Goal: Information Seeking & Learning: Find specific fact

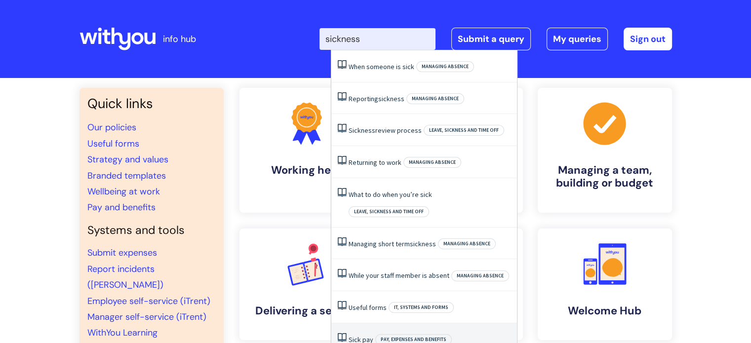
click at [360, 335] on link "Sick pay" at bounding box center [361, 339] width 25 height 9
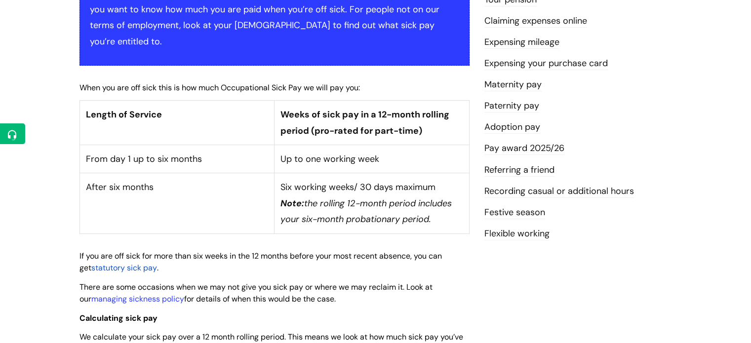
scroll to position [218, 0]
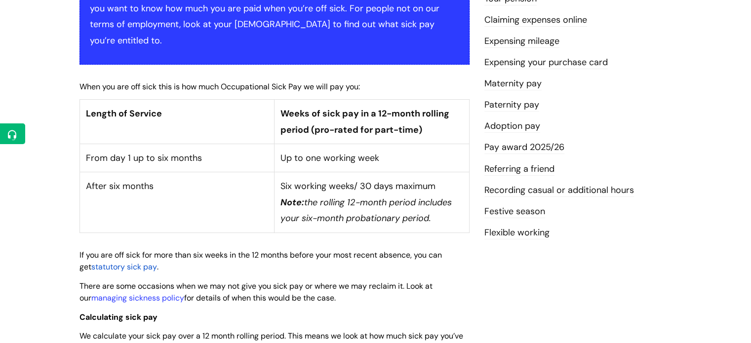
click at [128, 262] on span "statutory sick pay" at bounding box center [124, 267] width 66 height 10
